Goal: Browse casually: Explore the website without a specific task or goal

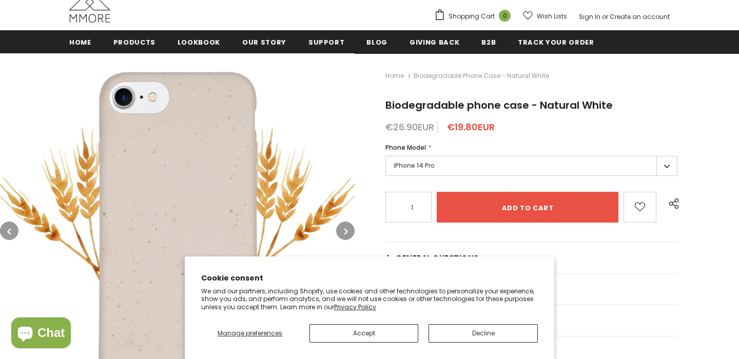
scroll to position [110, 0]
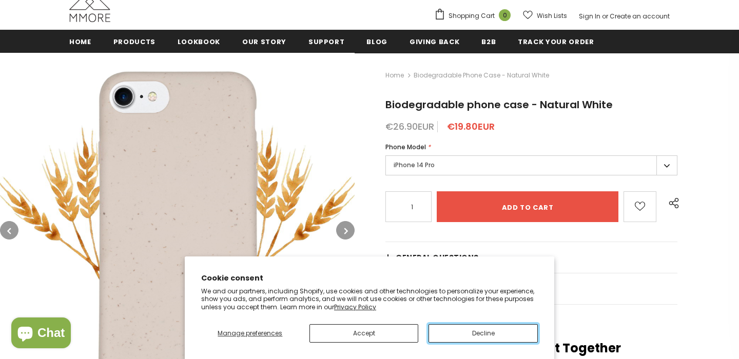
click at [448, 332] on button "Decline" at bounding box center [483, 333] width 109 height 18
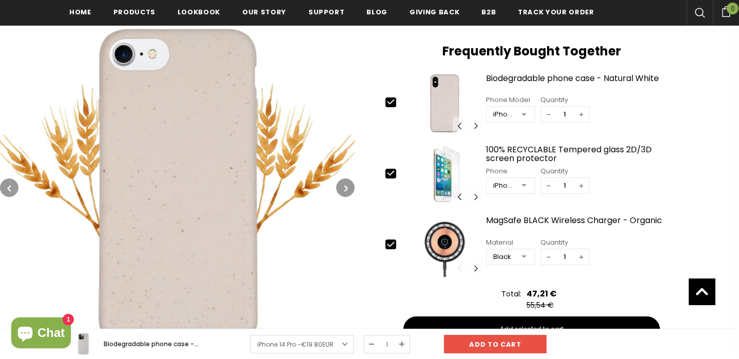
scroll to position [407, 0]
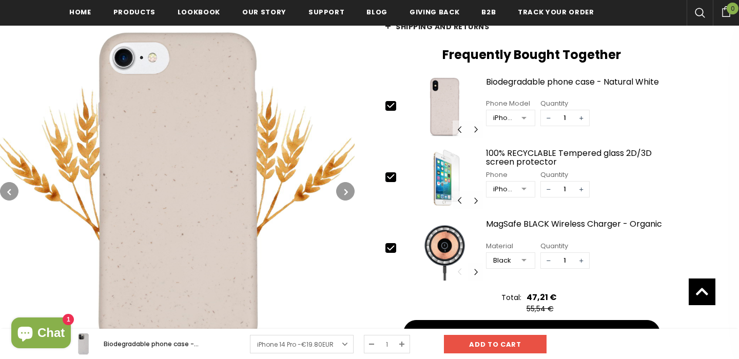
click at [346, 188] on icon "button" at bounding box center [346, 192] width 4 height 10
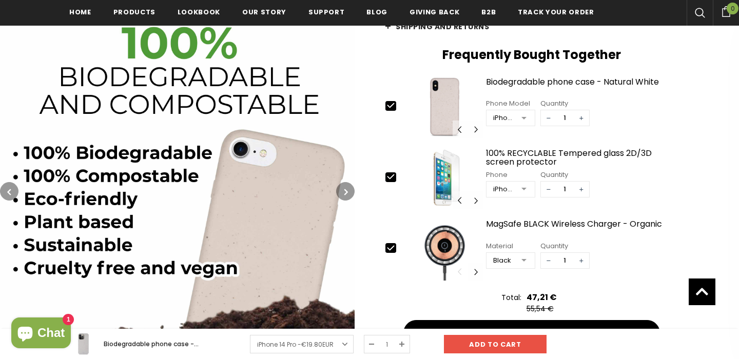
click at [346, 188] on icon "button" at bounding box center [346, 192] width 4 height 10
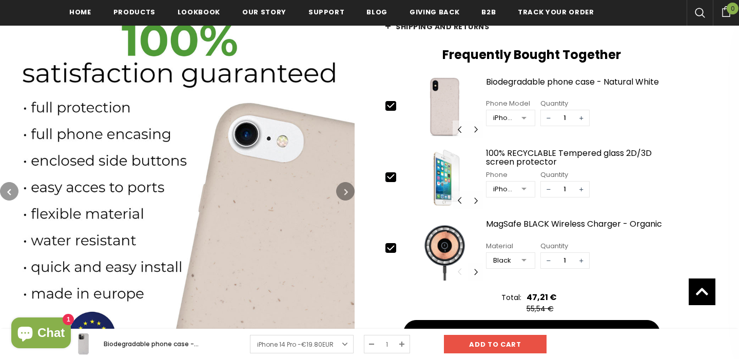
click at [346, 188] on icon "button" at bounding box center [346, 192] width 4 height 10
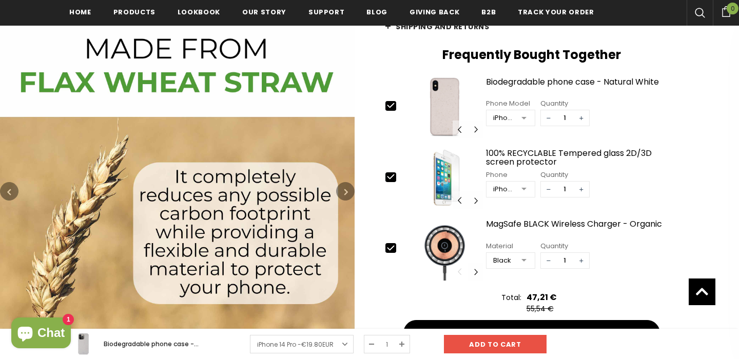
click at [346, 188] on icon "button" at bounding box center [346, 192] width 4 height 10
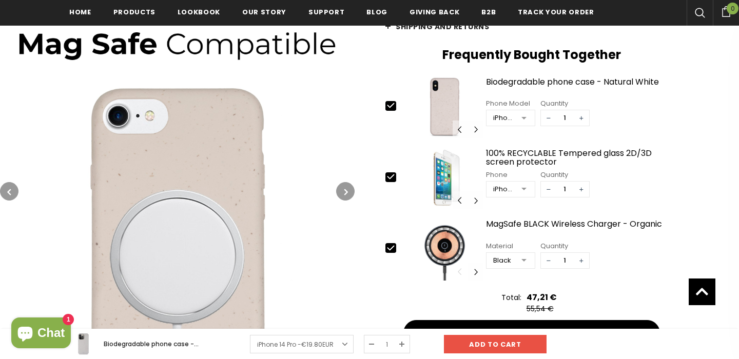
click at [346, 188] on icon "button" at bounding box center [346, 192] width 4 height 10
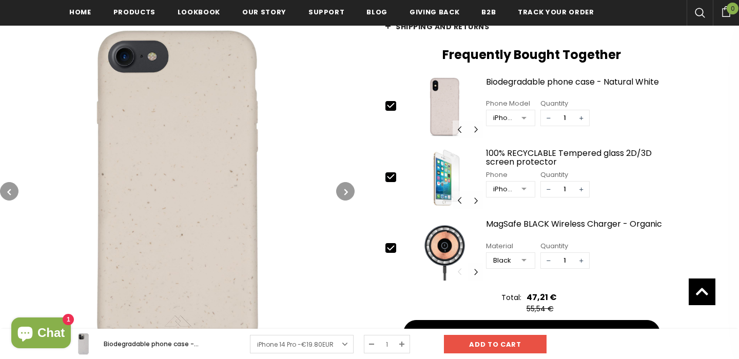
click at [346, 188] on icon "button" at bounding box center [346, 192] width 4 height 10
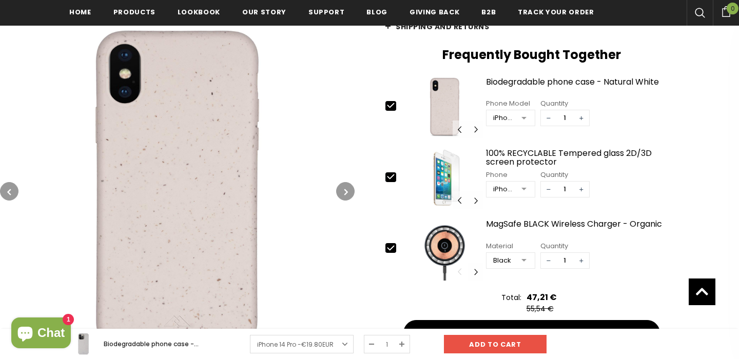
click at [346, 188] on icon "button" at bounding box center [346, 192] width 4 height 10
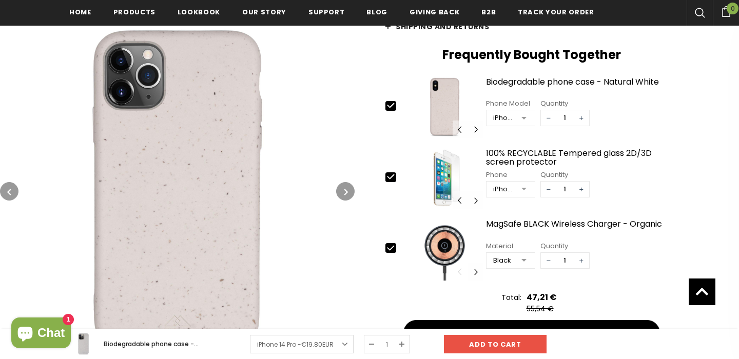
click at [346, 188] on icon "button" at bounding box center [346, 192] width 4 height 10
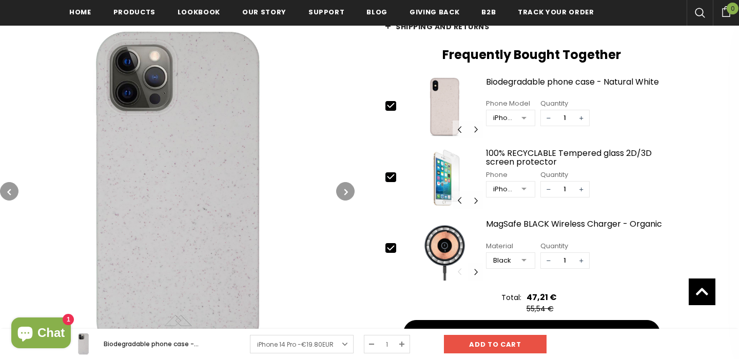
click at [346, 188] on icon "button" at bounding box center [346, 192] width 4 height 10
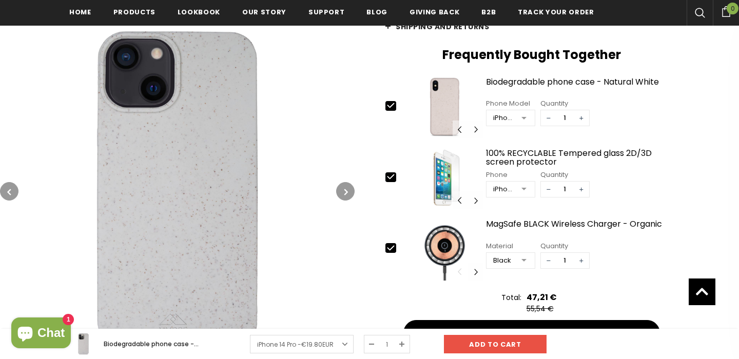
click at [346, 188] on icon "button" at bounding box center [346, 192] width 4 height 10
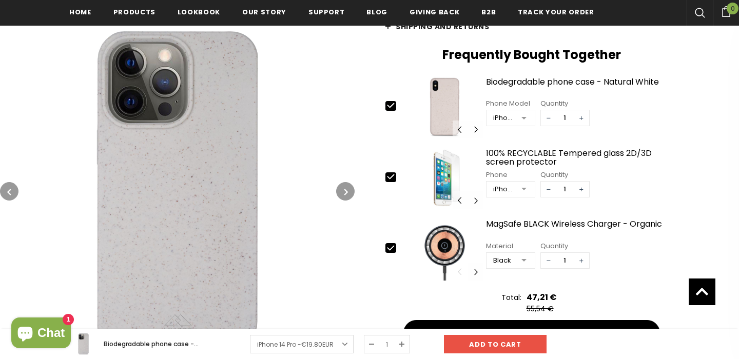
click at [346, 188] on icon "button" at bounding box center [346, 192] width 4 height 10
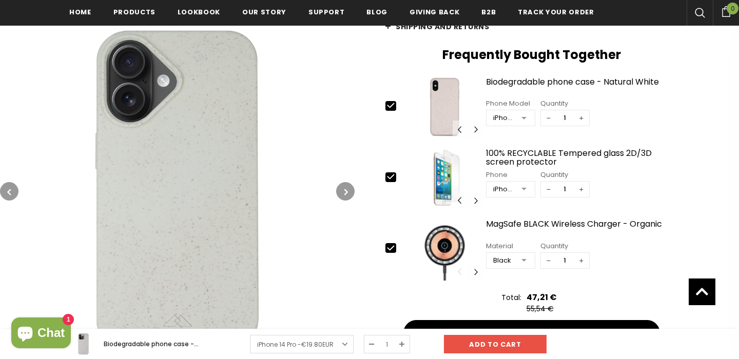
click at [346, 188] on icon "button" at bounding box center [346, 192] width 4 height 10
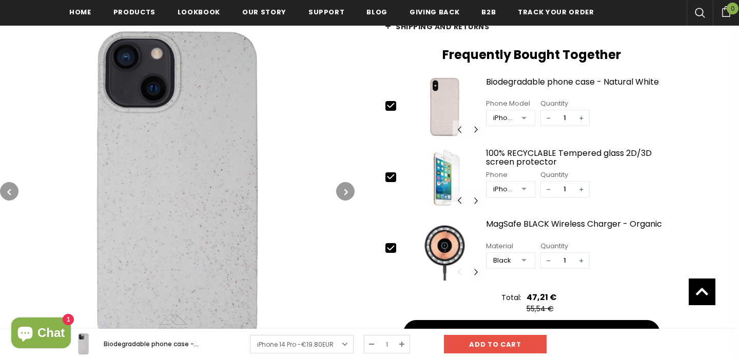
click at [346, 188] on icon "button" at bounding box center [346, 192] width 4 height 10
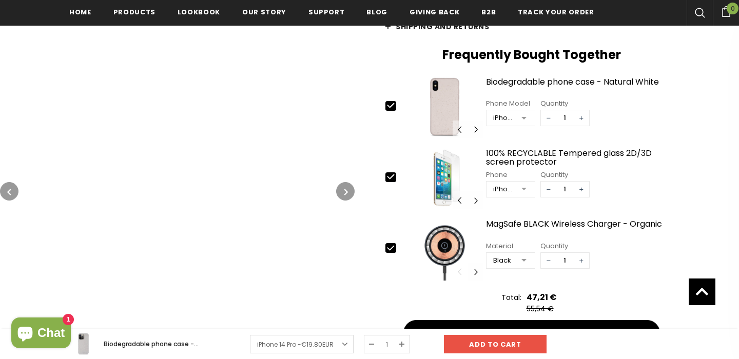
click at [346, 188] on icon "button" at bounding box center [346, 192] width 4 height 10
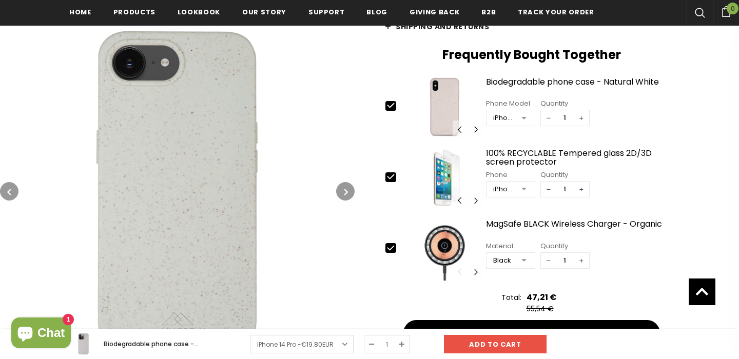
click at [346, 188] on icon "button" at bounding box center [346, 192] width 4 height 10
